Goal: Task Accomplishment & Management: Use online tool/utility

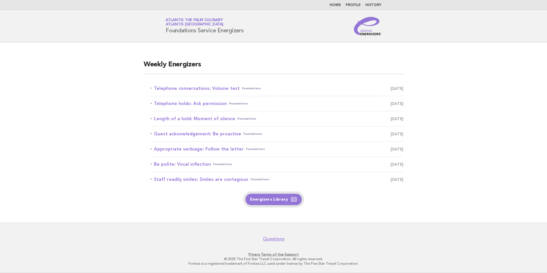
click at [272, 201] on link "Energizers Library" at bounding box center [273, 199] width 56 height 11
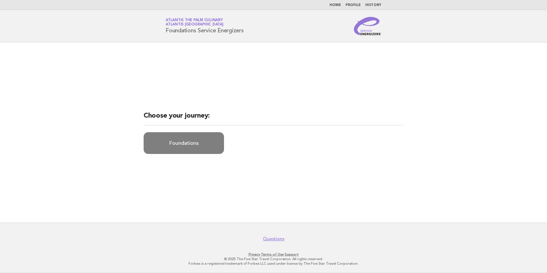
click at [190, 141] on link "Foundations" at bounding box center [184, 143] width 80 height 22
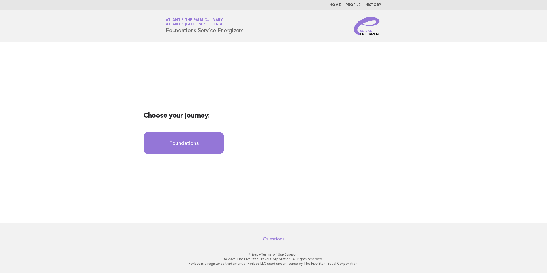
drag, startPoint x: 7, startPoint y: 1, endPoint x: 71, endPoint y: 45, distance: 78.1
click at [81, 70] on main "Choose your journey: Foundations" at bounding box center [273, 132] width 547 height 180
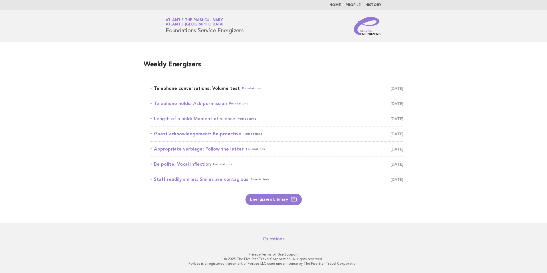
click at [213, 84] on link "Telephone conversations: Volume test Foundations August 19" at bounding box center [276, 88] width 253 height 8
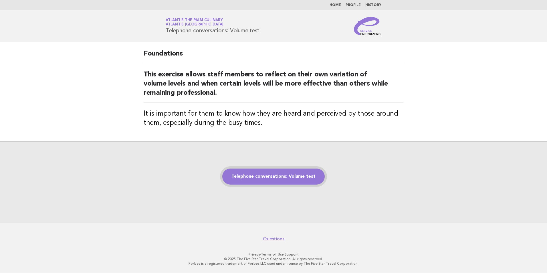
click at [267, 180] on link "Telephone conversations: Volume test" at bounding box center [273, 176] width 102 height 16
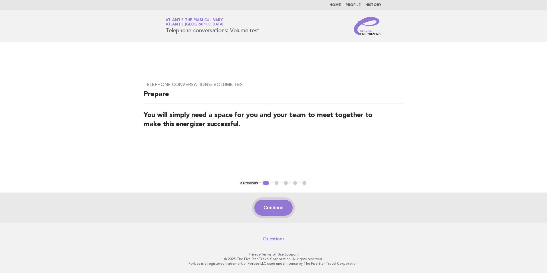
click at [277, 205] on button "Continue" at bounding box center [273, 208] width 38 height 16
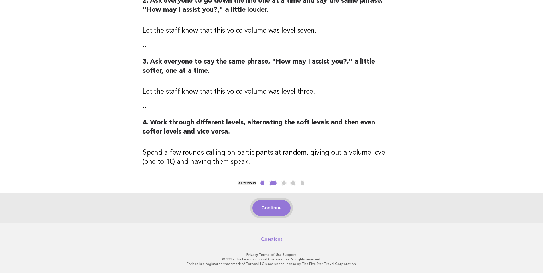
click at [274, 202] on button "Continue" at bounding box center [271, 208] width 38 height 16
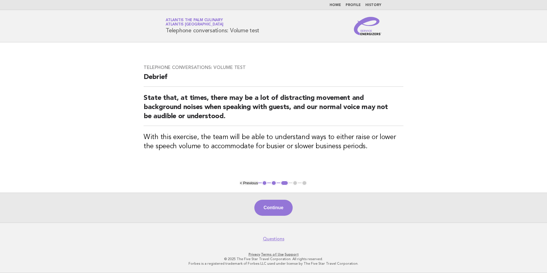
click at [276, 217] on div "Continue" at bounding box center [273, 207] width 547 height 30
click at [276, 216] on div "Continue" at bounding box center [273, 207] width 547 height 30
click at [276, 208] on button "Continue" at bounding box center [273, 208] width 38 height 16
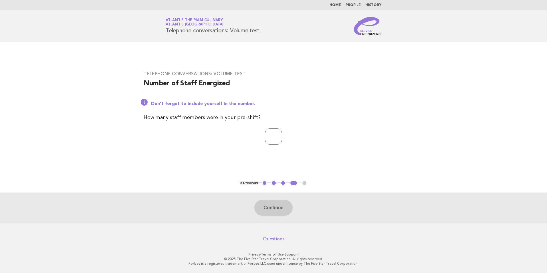
click at [267, 130] on input "number" at bounding box center [273, 136] width 17 height 16
type input "*"
click at [271, 213] on button "Continue" at bounding box center [273, 208] width 38 height 16
